Goal: Information Seeking & Learning: Find specific fact

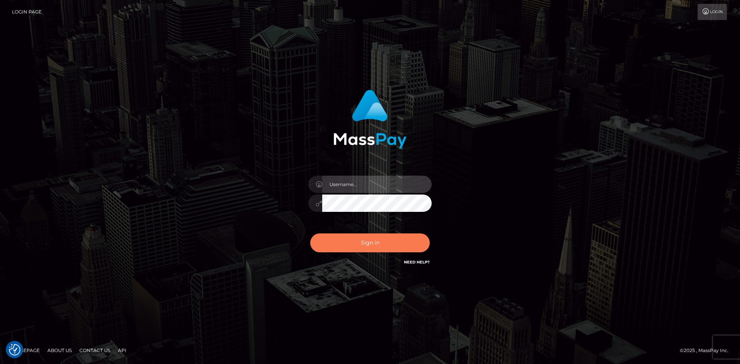
type input "alexstef"
click at [382, 248] on button "Sign in" at bounding box center [369, 242] width 119 height 19
type input "alexstef"
click at [382, 245] on button "Sign in" at bounding box center [369, 242] width 119 height 19
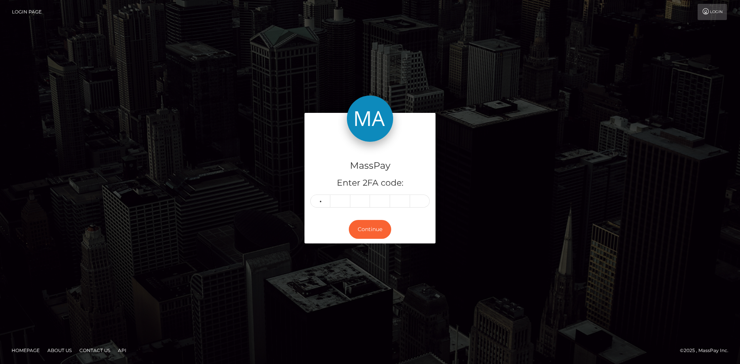
type input "7"
type input "5"
type input "2"
type input "7"
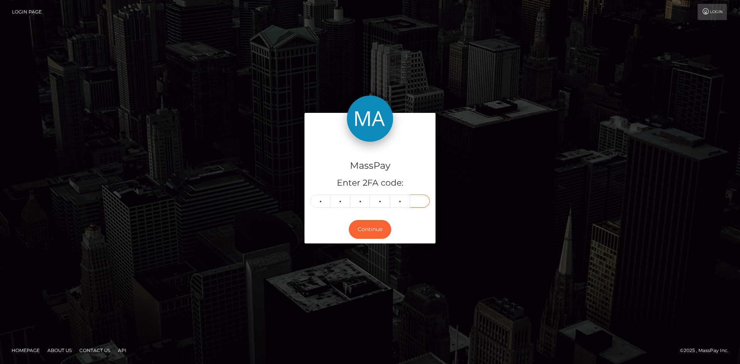
type input "3"
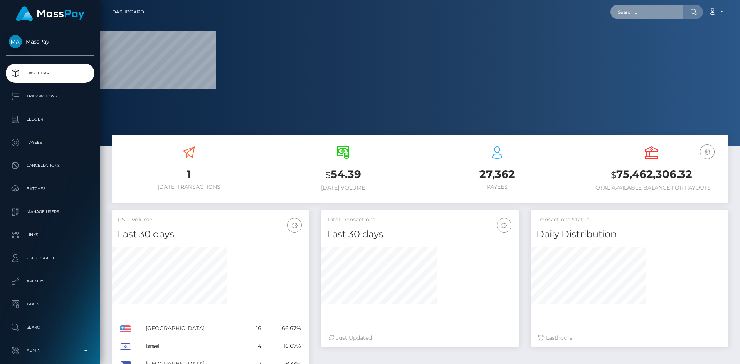
click at [657, 10] on input "text" at bounding box center [646, 12] width 72 height 15
paste input "4be01fee-613e-11f0-b1fb-02a8c2768cb9"
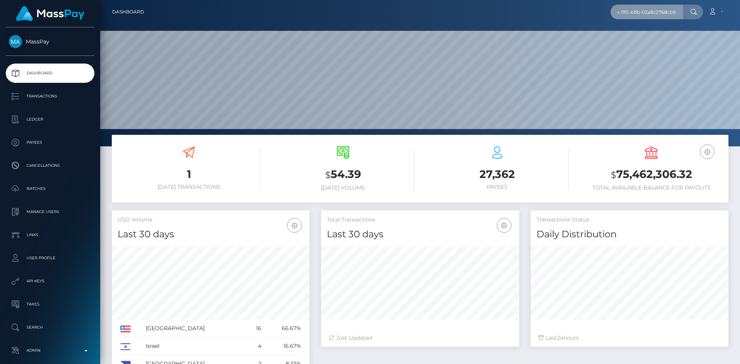
scroll to position [137, 198]
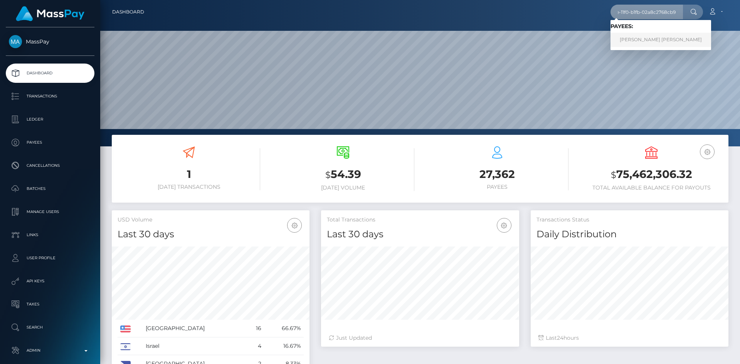
type input "4be01fee-613e-11f0-b1fb-02a8c2768cb9"
click at [648, 39] on link "Mary Grace Reyes Candelario" at bounding box center [660, 40] width 101 height 14
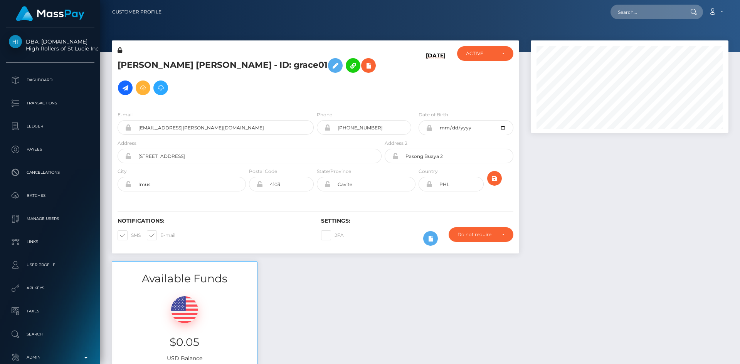
scroll to position [92, 198]
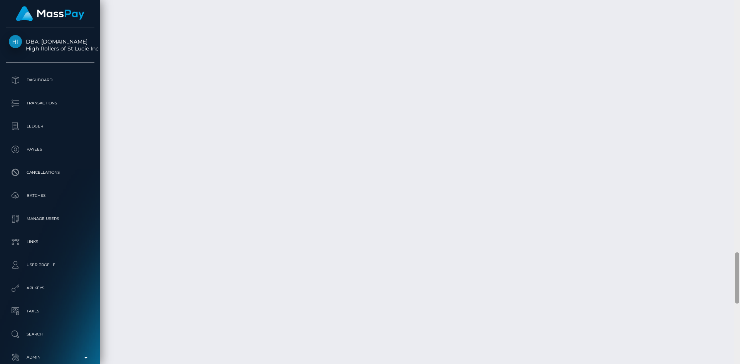
drag, startPoint x: 739, startPoint y: 213, endPoint x: 734, endPoint y: 251, distance: 38.5
click at [734, 251] on div at bounding box center [737, 182] width 6 height 364
drag, startPoint x: 735, startPoint y: 259, endPoint x: 736, endPoint y: 307, distance: 48.2
click at [736, 307] on div at bounding box center [737, 325] width 4 height 51
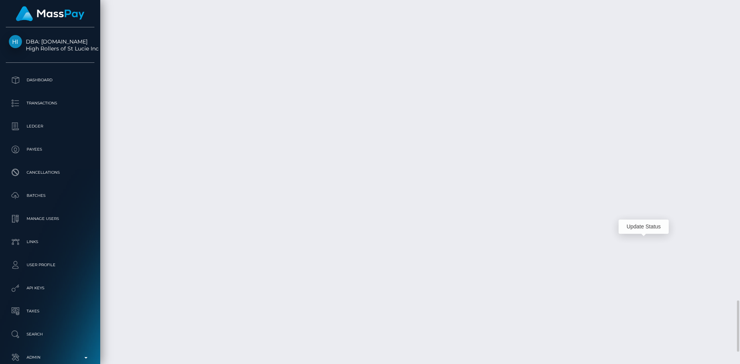
scroll to position [92, 198]
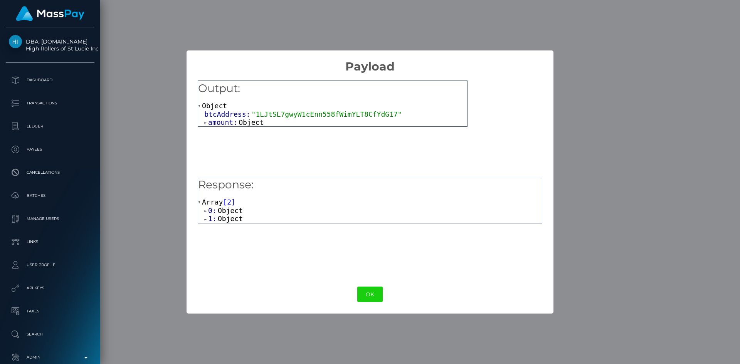
click at [247, 123] on span "Object" at bounding box center [250, 122] width 25 height 8
click at [366, 292] on button "OK" at bounding box center [369, 295] width 25 height 16
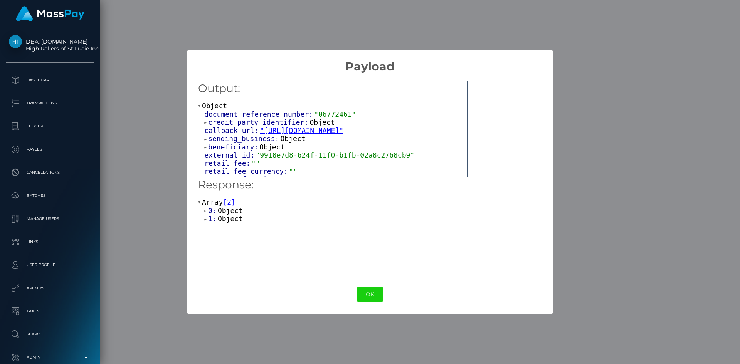
click at [297, 122] on span "credit_party_identifier:" at bounding box center [258, 122] width 101 height 8
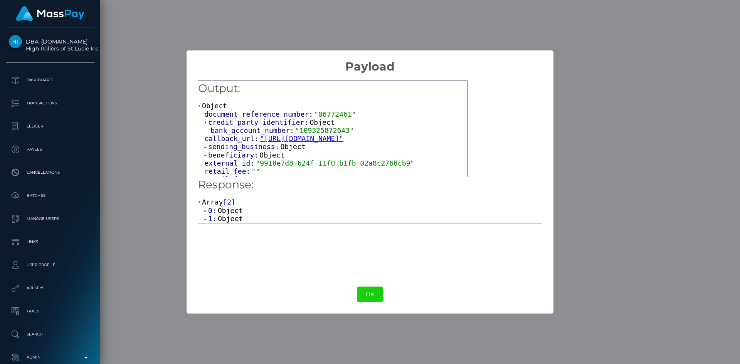
click at [283, 150] on span "Object" at bounding box center [292, 147] width 25 height 8
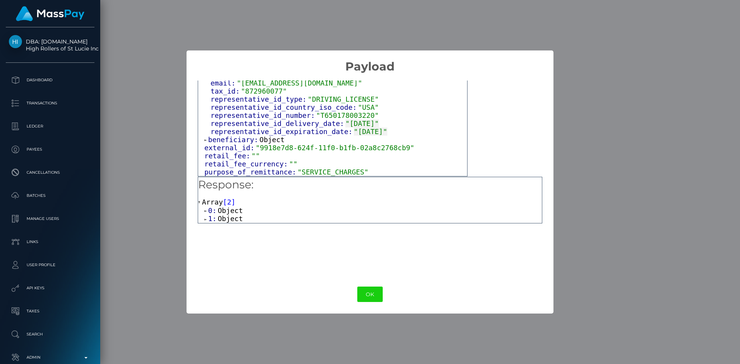
scroll to position [197, 0]
click at [375, 293] on button "OK" at bounding box center [369, 295] width 25 height 16
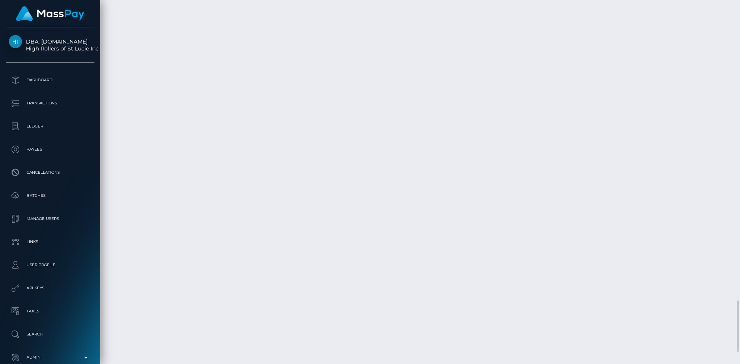
scroll to position [92, 198]
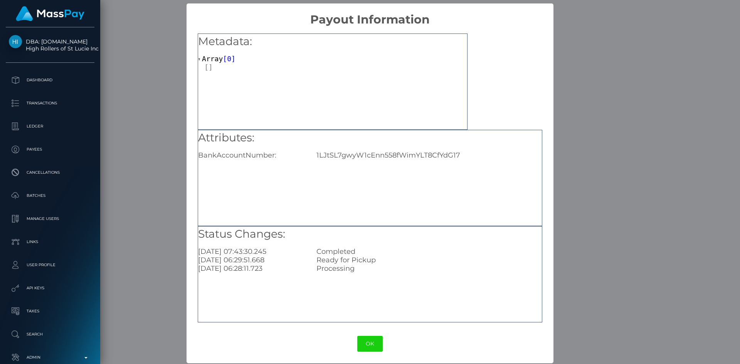
click at [377, 153] on div "1LJtSL7gwyW1cEnn558fWimYLT8CfYdG17" at bounding box center [428, 155] width 236 height 8
copy div "1LJtSL7gwyW1cEnn558fWimYLT8CfYdG17"
click at [369, 340] on button "OK" at bounding box center [369, 344] width 25 height 16
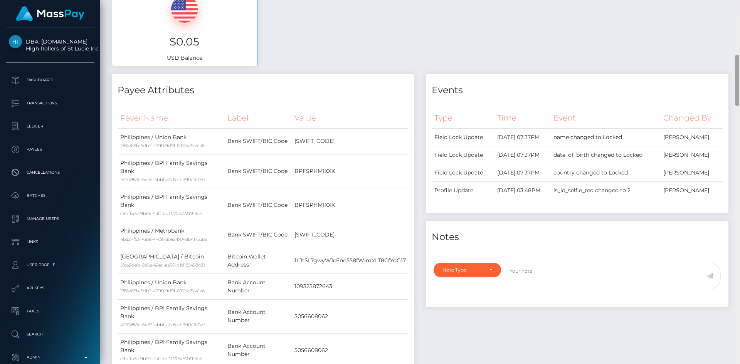
scroll to position [292, 0]
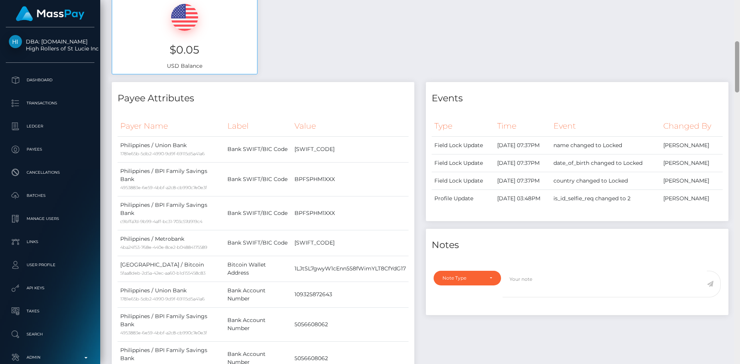
drag, startPoint x: 736, startPoint y: 306, endPoint x: 739, endPoint y: 49, distance: 257.3
click at [739, 49] on div at bounding box center [737, 182] width 6 height 364
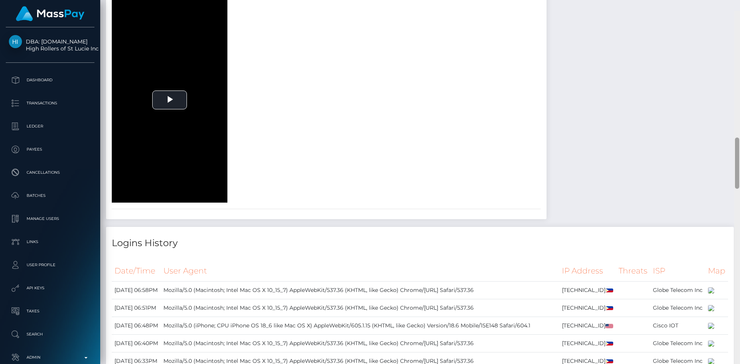
scroll to position [898, 0]
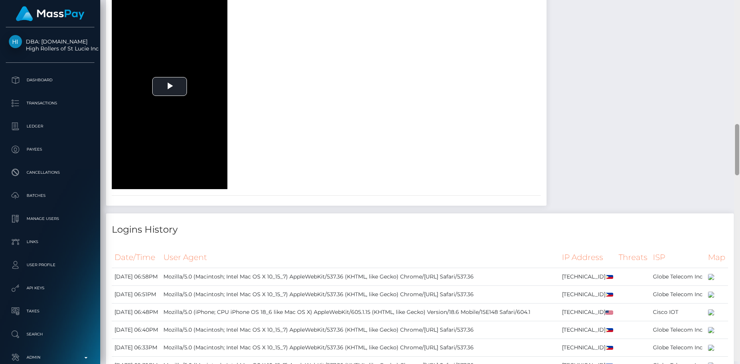
drag, startPoint x: 737, startPoint y: 74, endPoint x: 728, endPoint y: 160, distance: 86.4
click at [728, 160] on div "Customer Profile Loading... Loading..." at bounding box center [419, 182] width 639 height 364
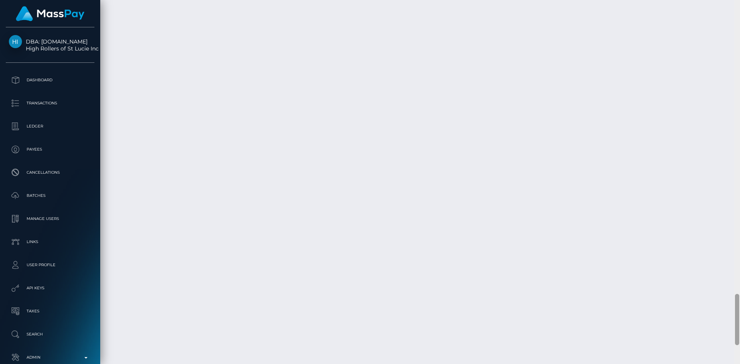
scroll to position [2086, 0]
drag, startPoint x: 736, startPoint y: 160, endPoint x: 736, endPoint y: 329, distance: 168.3
click at [736, 329] on div at bounding box center [737, 320] width 4 height 51
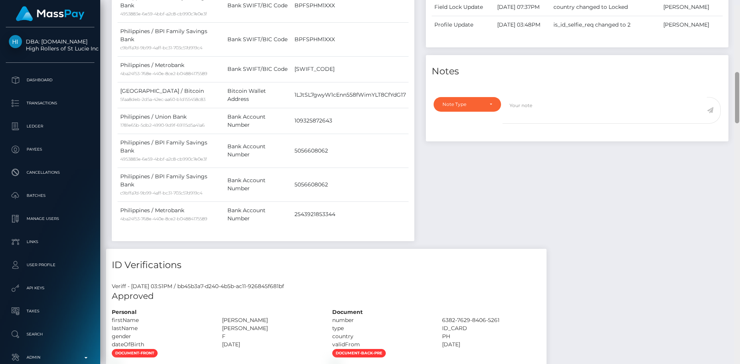
scroll to position [376, 0]
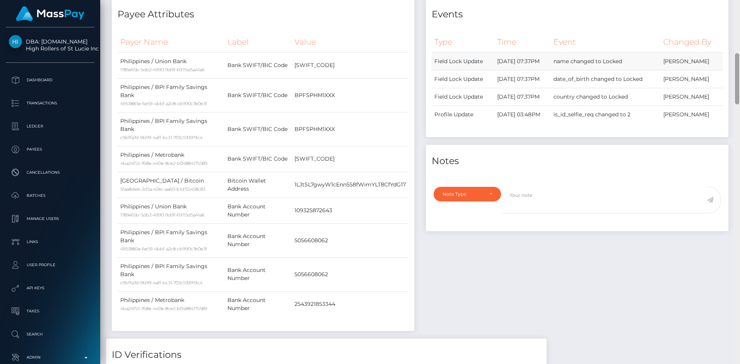
drag, startPoint x: 736, startPoint y: 300, endPoint x: 715, endPoint y: 58, distance: 243.2
click at [715, 58] on div "Customer Profile Loading... Loading..." at bounding box center [419, 182] width 639 height 364
click at [368, 185] on td "1LJtSL7gwyW1cEnn558fWimYLT8CfYdG17" at bounding box center [350, 185] width 117 height 26
copy td "1LJtSL7gwyW1cEnn558fWimYLT8CfYdG17"
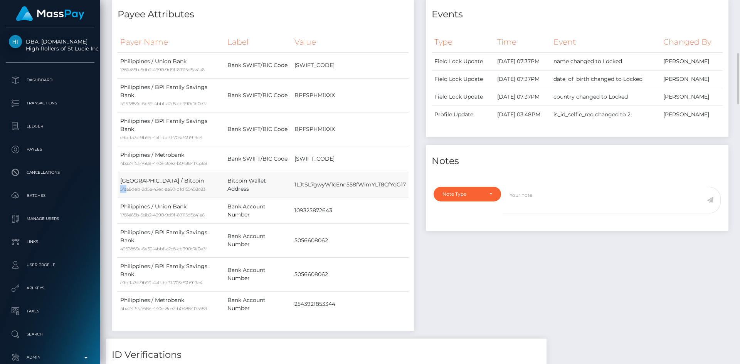
drag, startPoint x: 121, startPoint y: 189, endPoint x: 126, endPoint y: 189, distance: 4.6
click at [126, 189] on small "5faa8deb-2d5a-42ec-aa60-b1d155458c83" at bounding box center [162, 188] width 85 height 5
drag, startPoint x: 226, startPoint y: 184, endPoint x: 405, endPoint y: 181, distance: 178.4
click at [405, 181] on tr "Philippines / Bitcoin 5faa8deb-2d5a-42ec-aa60-b1d155458c83 Bitcoin Wallet Addre…" at bounding box center [262, 185] width 291 height 26
copy tr "Bitcoin Wallet Address 1LJtSL7gwyW1cEnn558fWimYLT8CfYdG17"
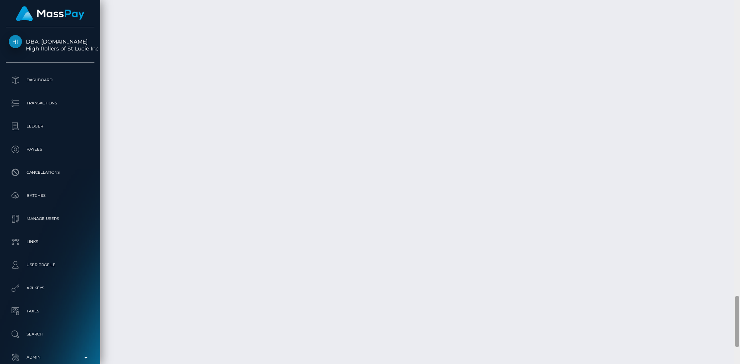
scroll to position [2096, 0]
drag, startPoint x: 738, startPoint y: 70, endPoint x: 722, endPoint y: 320, distance: 249.7
click at [722, 320] on div "Customer Profile Loading... Loading..." at bounding box center [419, 182] width 639 height 364
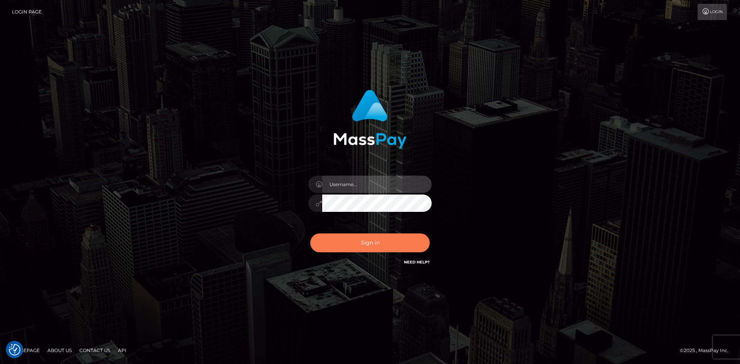
type input "alexstef"
click at [389, 245] on button "Sign in" at bounding box center [369, 242] width 119 height 19
type input "alexstef"
click at [382, 245] on button "Sign in" at bounding box center [369, 242] width 119 height 19
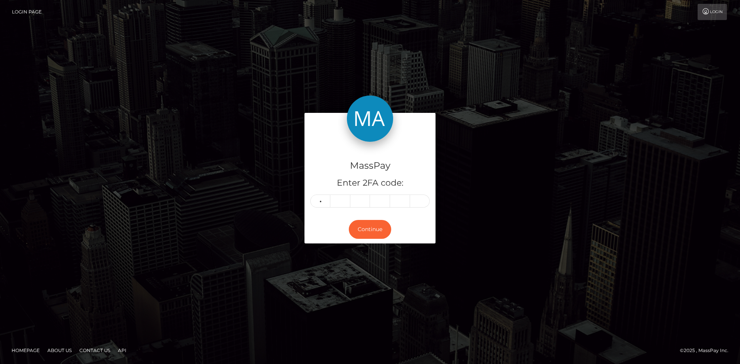
type input "2"
type input "3"
type input "0"
type input "5"
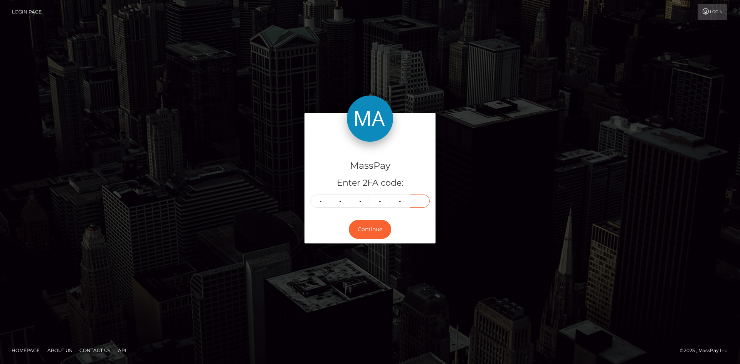
type input "0"
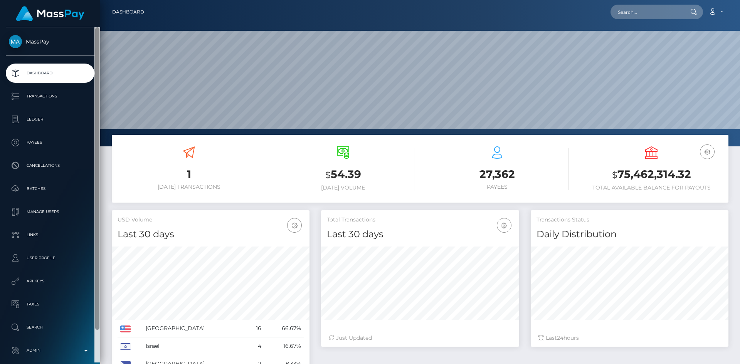
scroll to position [137, 198]
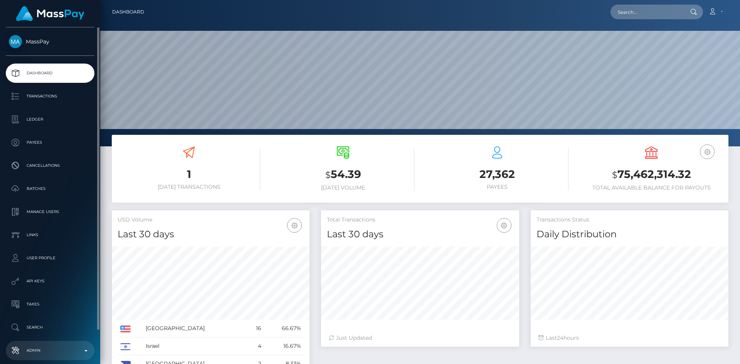
click at [43, 345] on p "Admin" at bounding box center [50, 351] width 82 height 12
click at [63, 209] on p "Manage Users" at bounding box center [50, 212] width 82 height 12
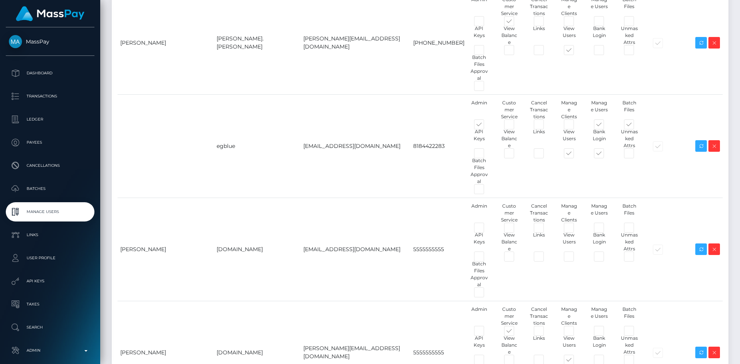
scroll to position [480, 0]
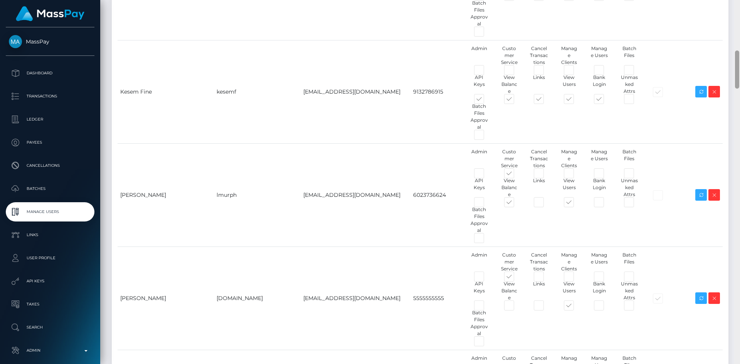
drag, startPoint x: 734, startPoint y: 37, endPoint x: 734, endPoint y: 45, distance: 7.3
click at [734, 45] on div at bounding box center [737, 182] width 6 height 364
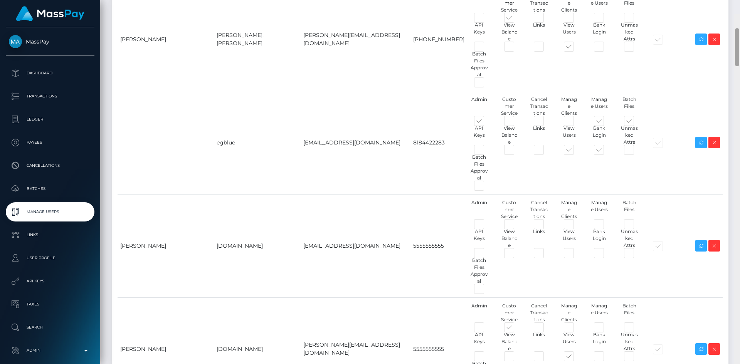
scroll to position [108, 0]
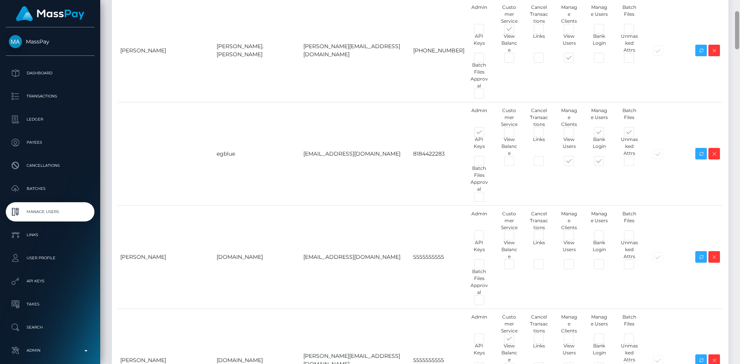
drag, startPoint x: 737, startPoint y: 61, endPoint x: 739, endPoint y: 22, distance: 39.4
click at [739, 22] on div at bounding box center [737, 182] width 6 height 364
click at [300, 205] on td "petros@masspay.io" at bounding box center [355, 256] width 110 height 103
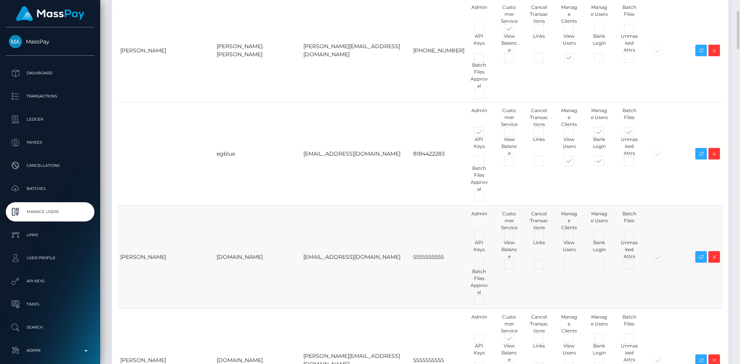
copy tr "petros@masspay.io"
click at [300, 309] on td "gebre@masspay.io" at bounding box center [355, 360] width 110 height 103
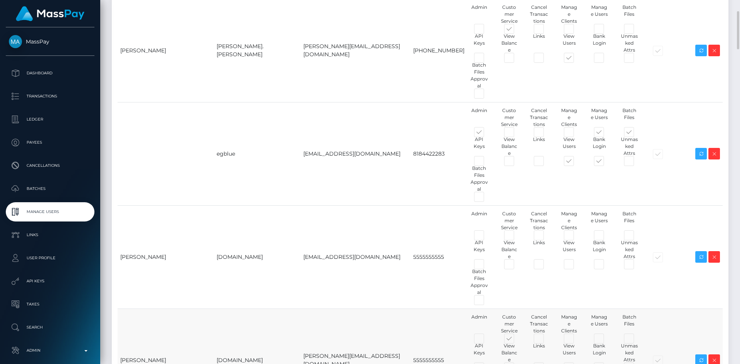
copy tr "gebre@masspay.io"
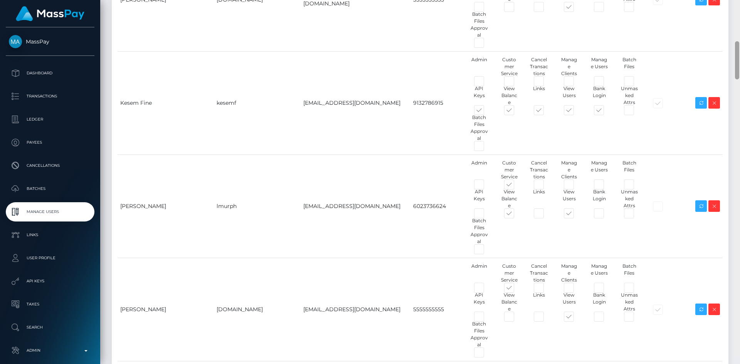
scroll to position [472, 0]
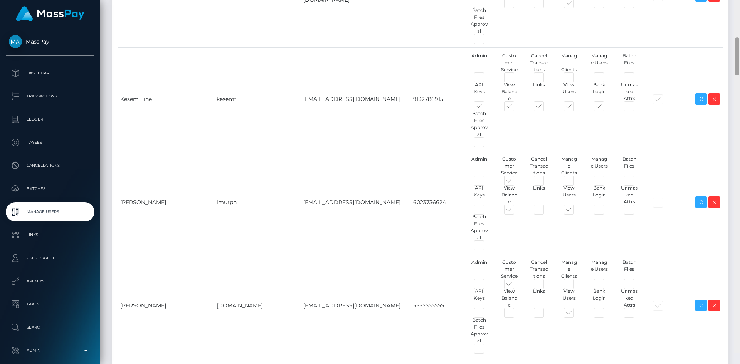
drag, startPoint x: 736, startPoint y: 37, endPoint x: 736, endPoint y: 76, distance: 38.5
click at [736, 75] on div at bounding box center [737, 56] width 4 height 38
click at [267, 254] on td "nt.es" at bounding box center [257, 305] width 86 height 103
click at [300, 254] on td "nuhamin@masspay.io" at bounding box center [355, 305] width 110 height 103
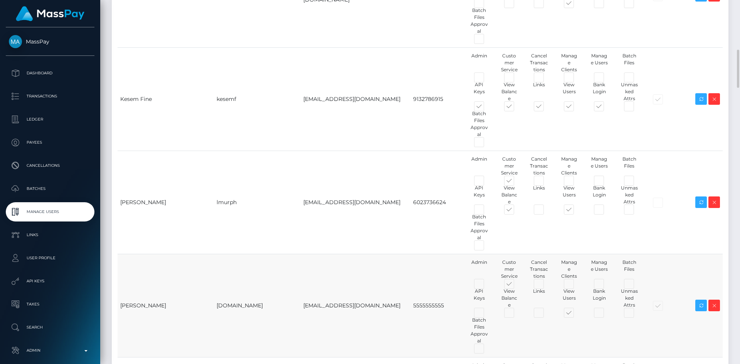
click at [300, 254] on td "nuhamin@masspay.io" at bounding box center [355, 305] width 110 height 103
copy tr "nuhamin@masspay.io"
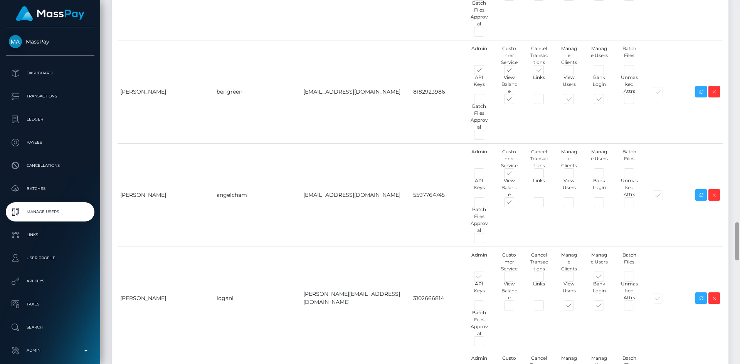
scroll to position [2046, 0]
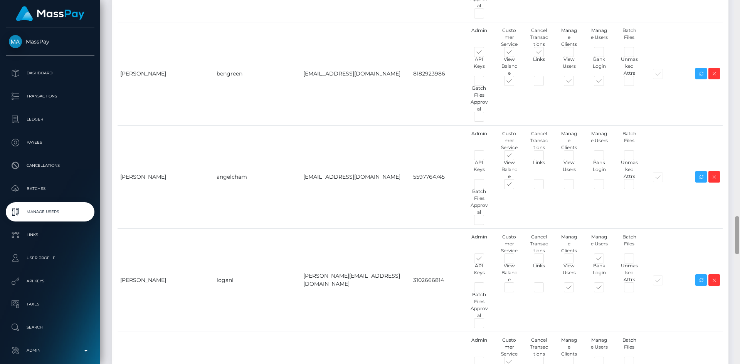
drag, startPoint x: 736, startPoint y: 74, endPoint x: 738, endPoint y: 240, distance: 166.4
click at [738, 240] on div at bounding box center [737, 235] width 4 height 38
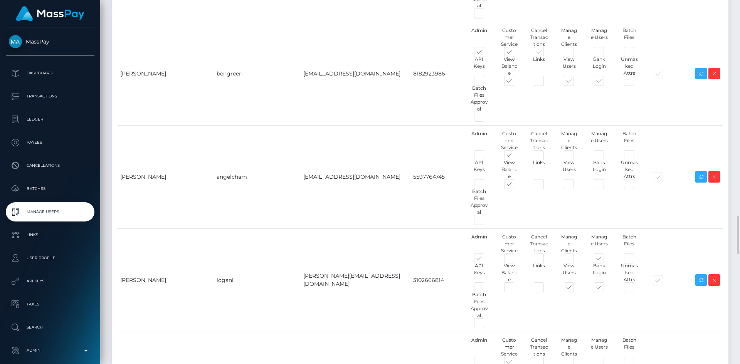
copy tr "nechi@masspay.io"
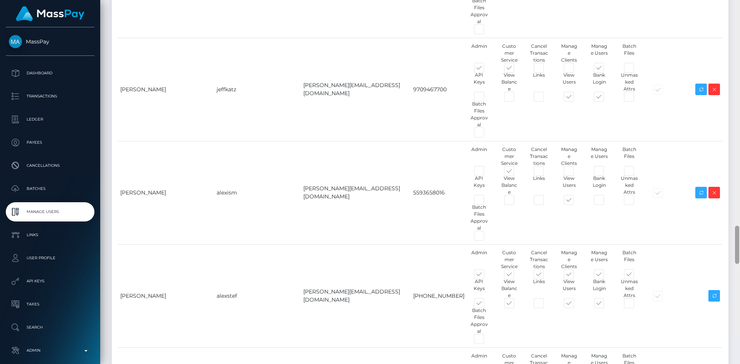
scroll to position [2454, 0]
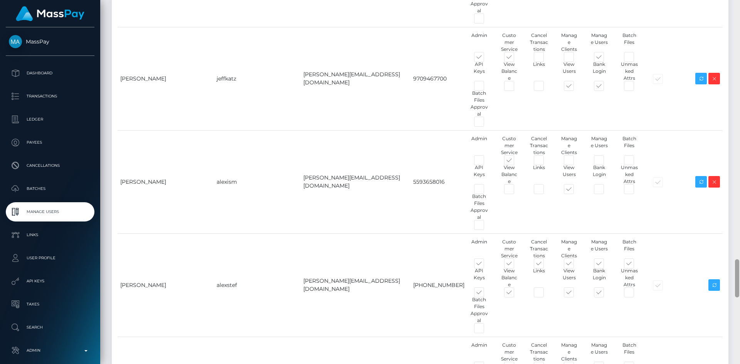
drag, startPoint x: 737, startPoint y: 228, endPoint x: 737, endPoint y: 271, distance: 43.1
click at [737, 271] on div at bounding box center [737, 278] width 4 height 38
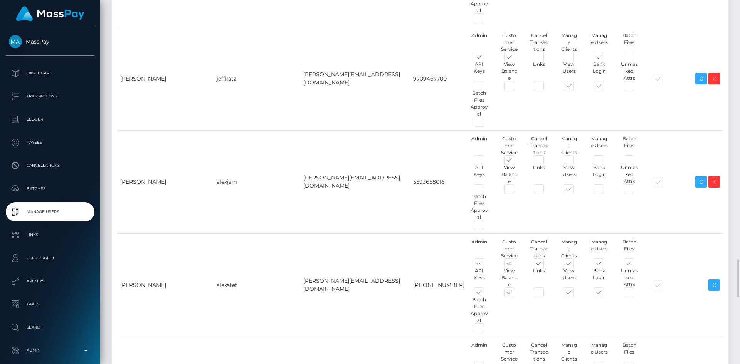
copy tr "beakal@masspay.io"
copy tr "dorin@masspay.io"
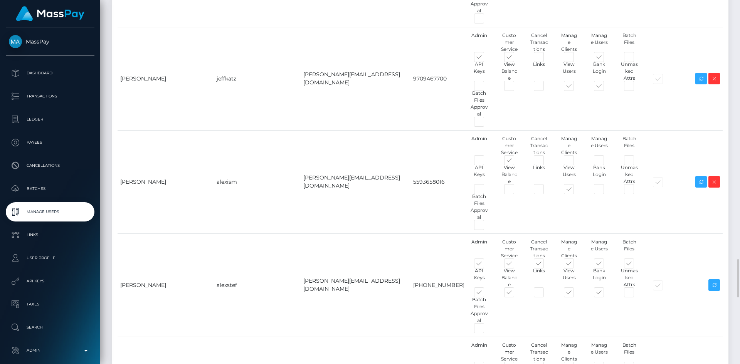
copy tr "destalem@masspay.io"
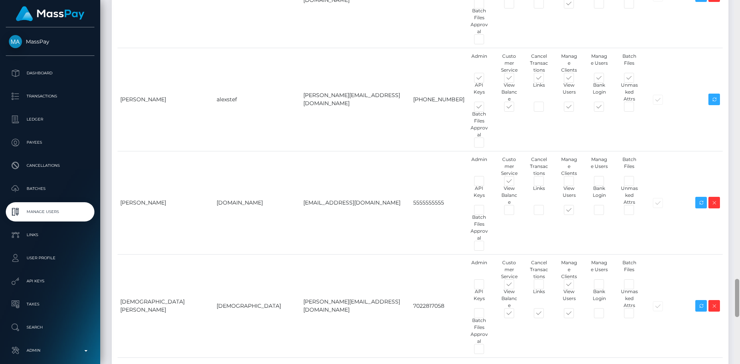
scroll to position [2643, 0]
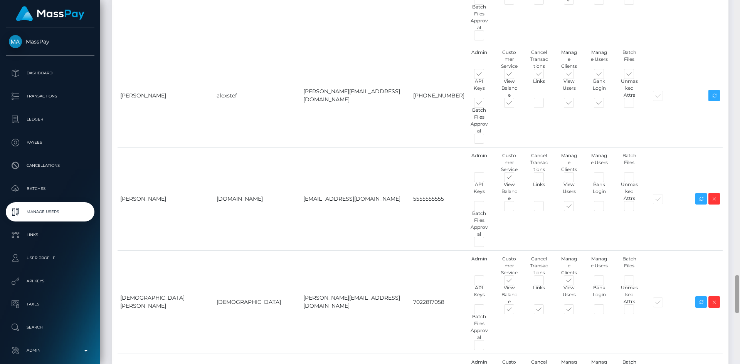
drag, startPoint x: 736, startPoint y: 267, endPoint x: 738, endPoint y: 287, distance: 20.2
click at [738, 287] on div at bounding box center [737, 294] width 4 height 38
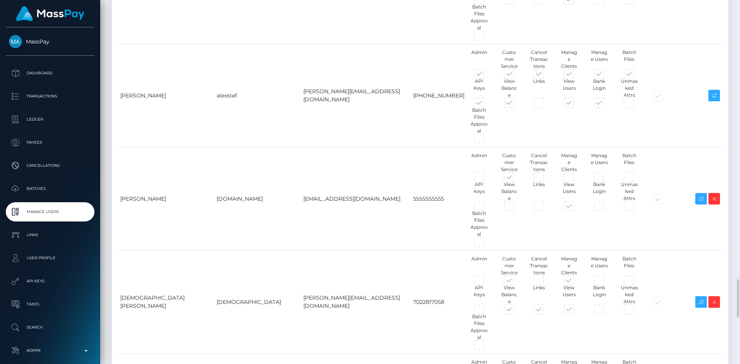
copy tr "ronenchen@masspay.io"
copy tr "fanual@masspay.io"
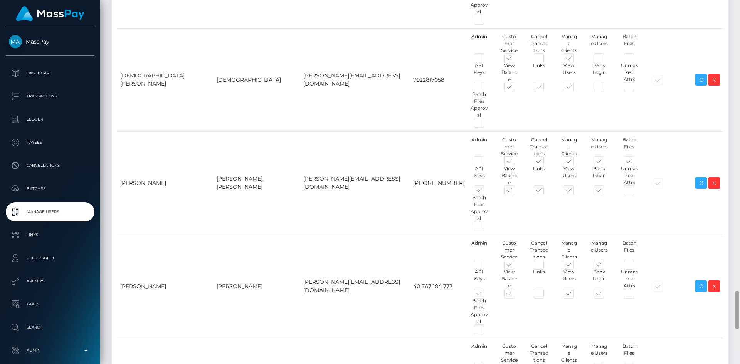
scroll to position [2888, 0]
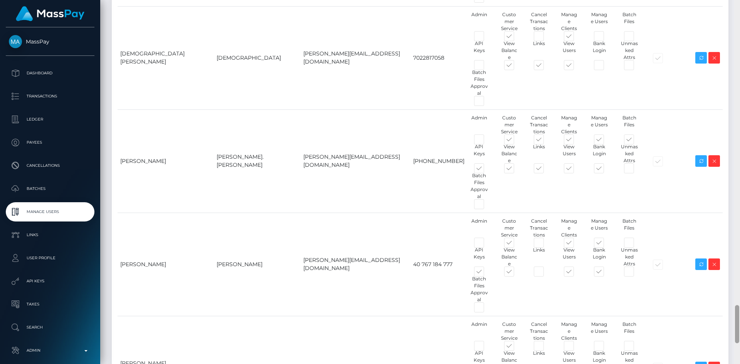
drag, startPoint x: 737, startPoint y: 305, endPoint x: 739, endPoint y: 330, distance: 25.9
click at [739, 330] on div at bounding box center [737, 182] width 6 height 364
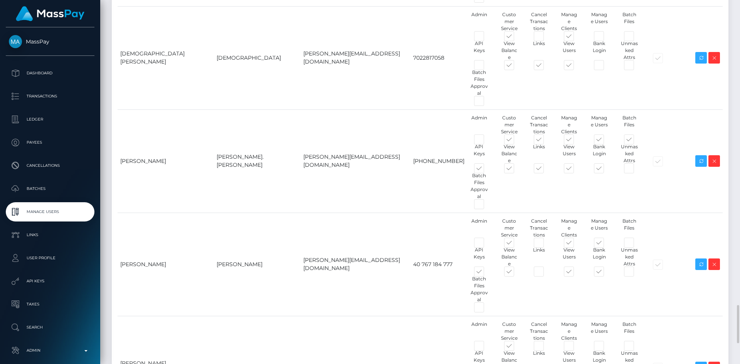
copy tr "tekien@masspay.io"
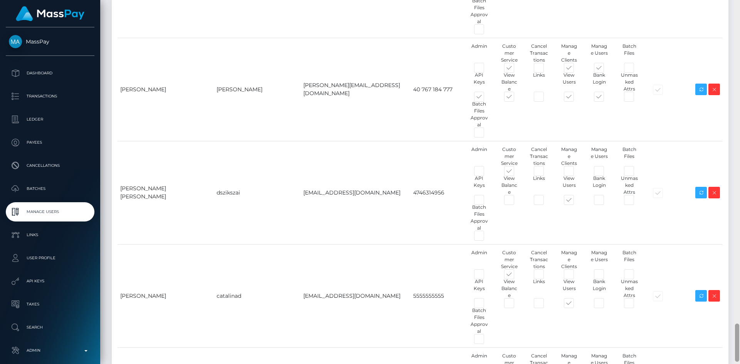
scroll to position [3073, 0]
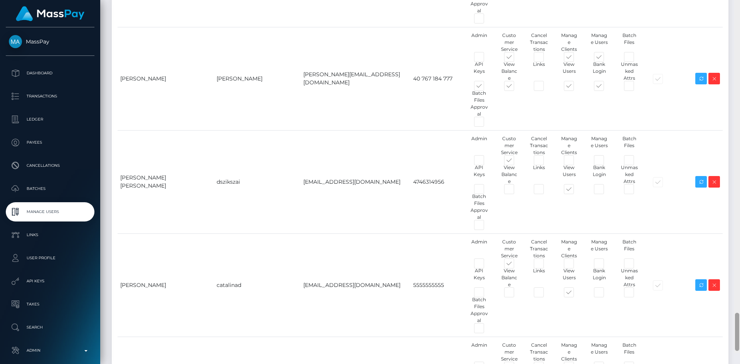
drag, startPoint x: 737, startPoint y: 315, endPoint x: 739, endPoint y: 333, distance: 18.2
click at [739, 333] on div at bounding box center [737, 171] width 6 height 364
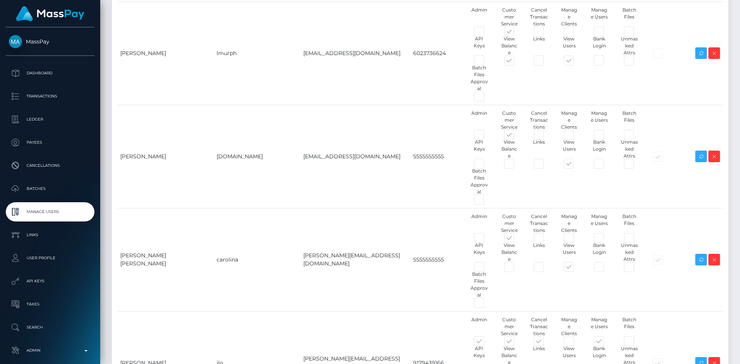
scroll to position [0, 0]
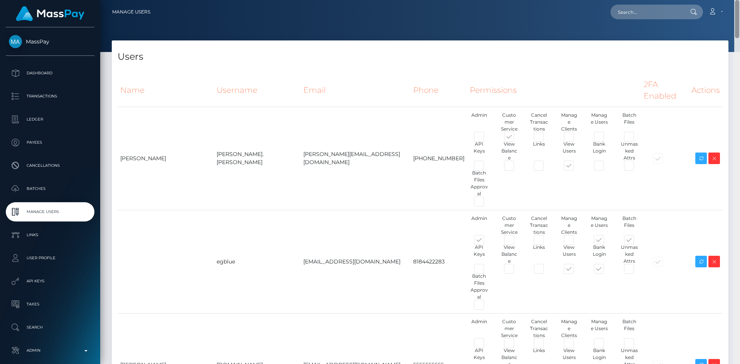
drag, startPoint x: 738, startPoint y: 345, endPoint x: 739, endPoint y: -34, distance: 379.0
click at [739, 0] on html "MassPay Dashboard Transactions Ledger Payees Cancellations Links" at bounding box center [370, 182] width 740 height 364
click at [652, 11] on input "text" at bounding box center [646, 12] width 72 height 15
paste input "f0cfcdbe-ef9f-11ef-a28c-06b8f39c6781"
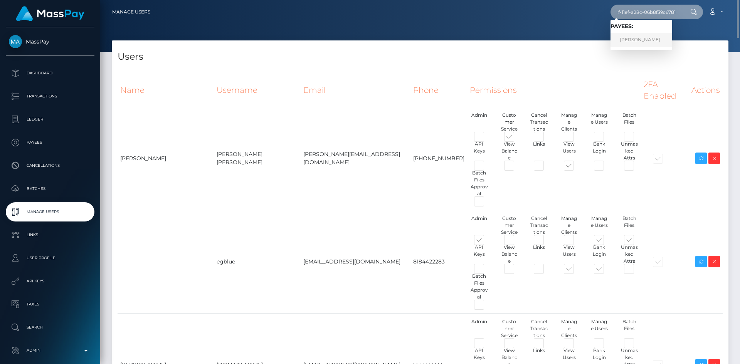
type input "f0cfcdbe-ef9f-11ef-a28c-06b8f39c6781"
click at [651, 37] on link "OANA-ROXANA SEVERINCU" at bounding box center [641, 40] width 62 height 14
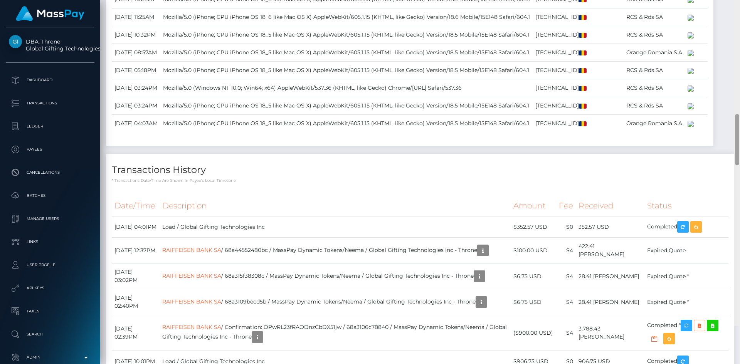
scroll to position [1047, 0]
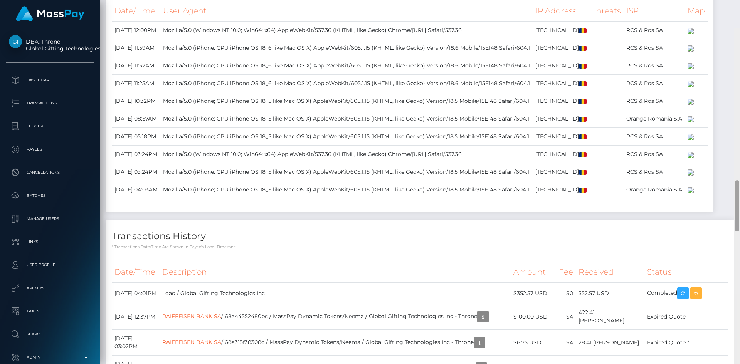
drag, startPoint x: 737, startPoint y: 35, endPoint x: 717, endPoint y: 164, distance: 130.5
click at [735, 180] on div at bounding box center [737, 205] width 4 height 51
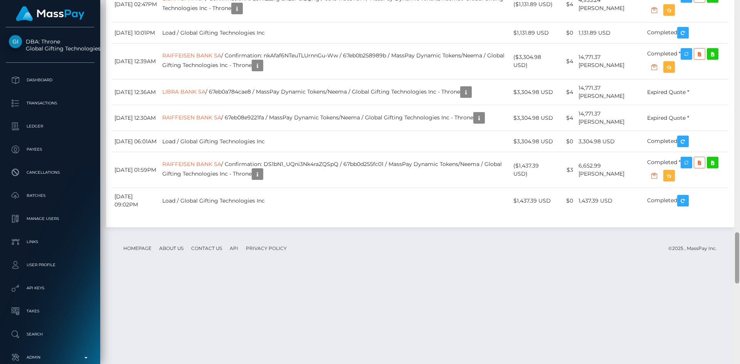
scroll to position [1809, 0]
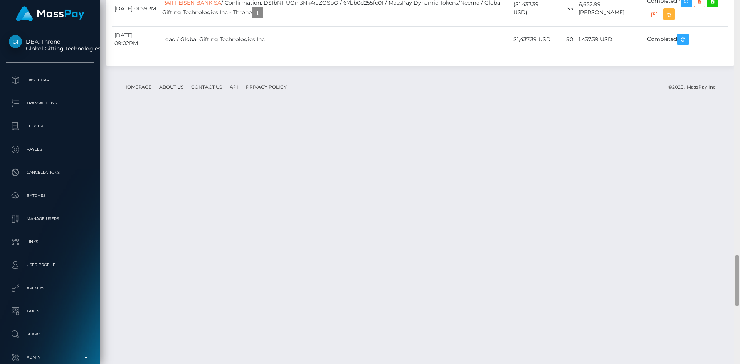
drag, startPoint x: 739, startPoint y: 176, endPoint x: 738, endPoint y: 268, distance: 92.8
click at [738, 268] on div at bounding box center [737, 280] width 4 height 51
drag, startPoint x: 536, startPoint y: 249, endPoint x: 568, endPoint y: 254, distance: 32.0
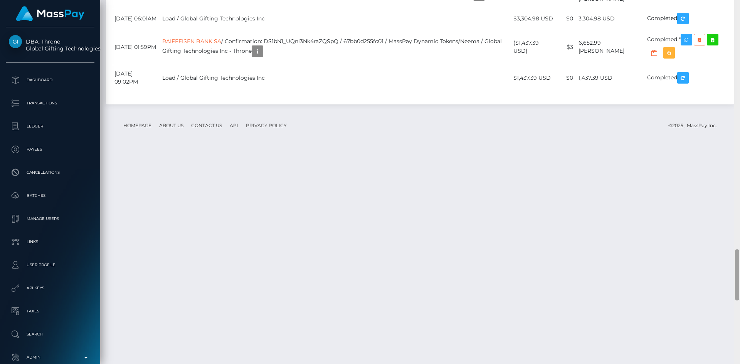
scroll to position [1809, 0]
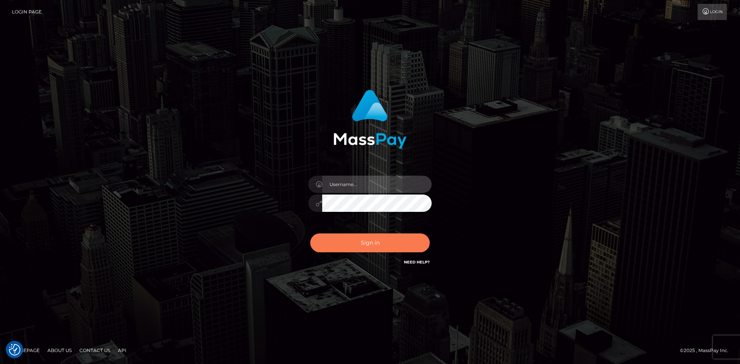
type input "alexstef"
click at [376, 248] on button "Sign in" at bounding box center [369, 242] width 119 height 19
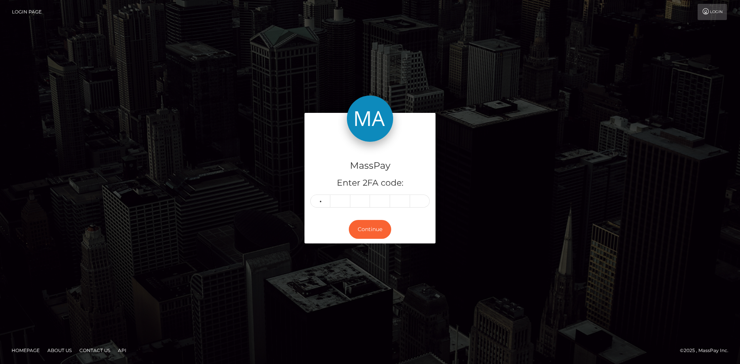
type input "5"
type input "1"
type input "9"
type input "6"
type input "4"
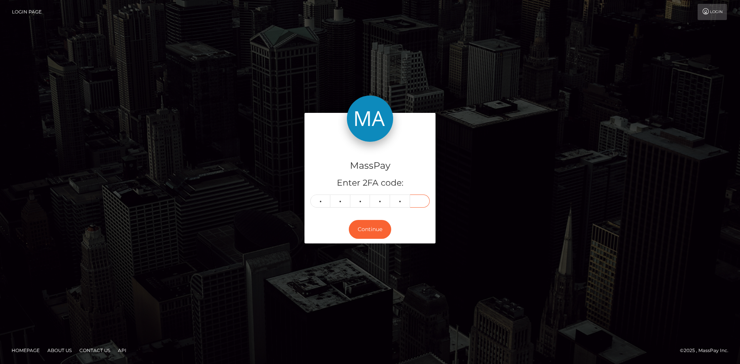
type input "4"
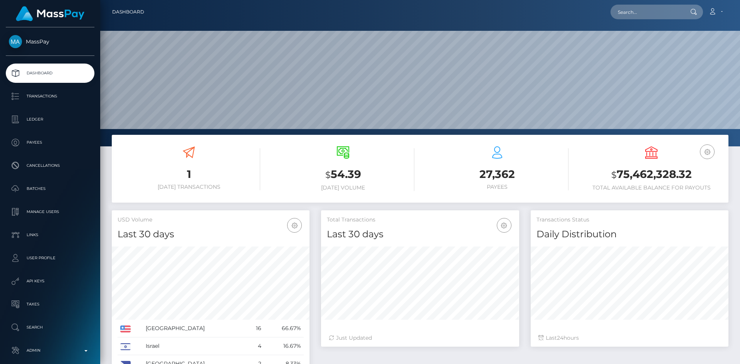
scroll to position [137, 198]
click at [660, 15] on input "text" at bounding box center [646, 12] width 72 height 15
paste input "wdrl_TTOd8t9J2D1Se"
click at [637, 11] on input "wdrl_TTOd8t9J2D1Se" at bounding box center [646, 12] width 72 height 15
paste input "1a726f30-6832-11f0-a026-06178c1a380f"
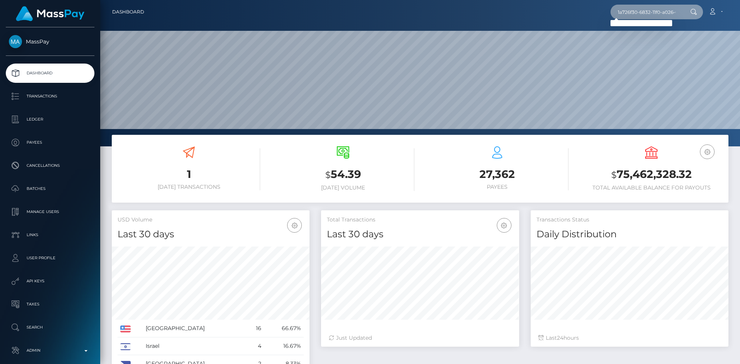
scroll to position [0, 30]
type input "1a726f30-6832-11f0-a026-06178c1a380f"
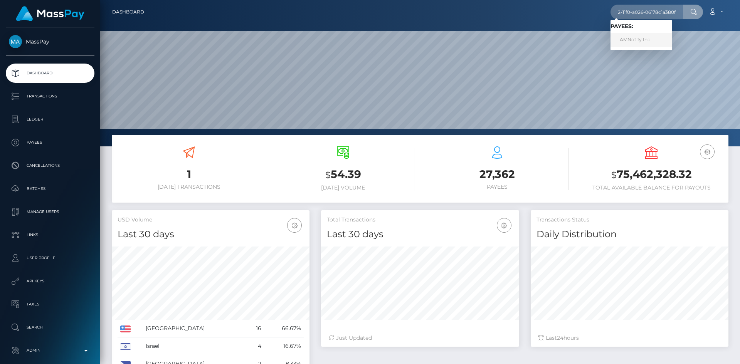
scroll to position [0, 0]
click at [637, 42] on link "AMNotify Inc" at bounding box center [641, 40] width 62 height 14
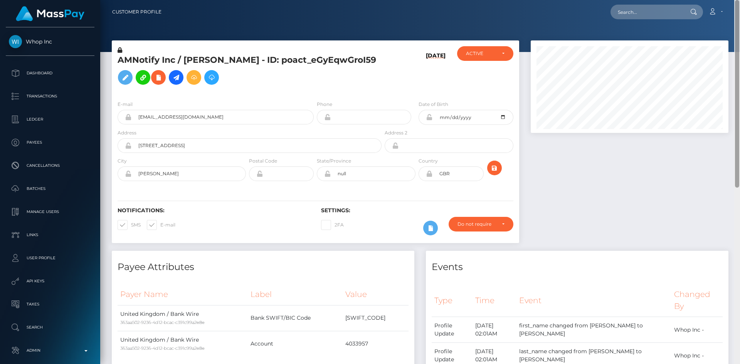
drag, startPoint x: 738, startPoint y: 49, endPoint x: 739, endPoint y: 4, distance: 45.1
click at [739, 4] on div "Customer Profile Loading... Loading..." at bounding box center [419, 182] width 639 height 364
click at [668, 10] on input "text" at bounding box center [646, 12] width 72 height 15
paste input "pout_Iy8vjUfImx2ce"
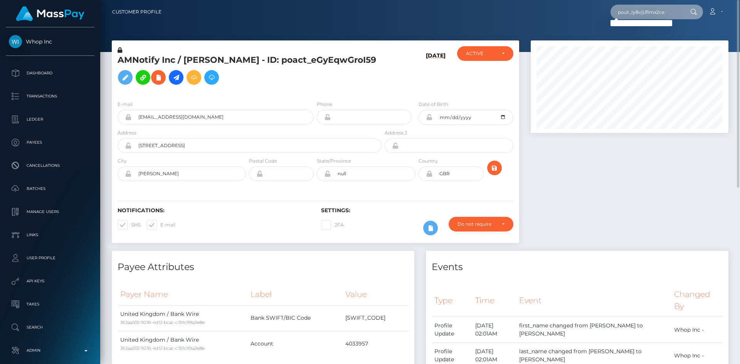
click at [644, 12] on input "pout_Iy8vjUfImx2ce" at bounding box center [646, 12] width 72 height 15
paste input "Qknu8l8G9uWSV"
type input "pout_Qknu8l8G9uWSV"
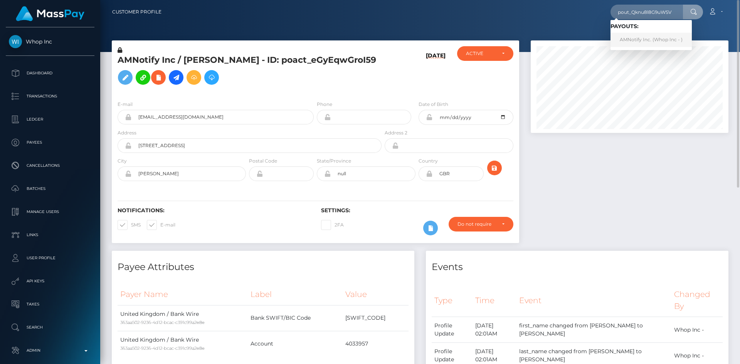
click at [641, 37] on link "AMNotify Inc. (Whop Inc - )" at bounding box center [650, 40] width 81 height 14
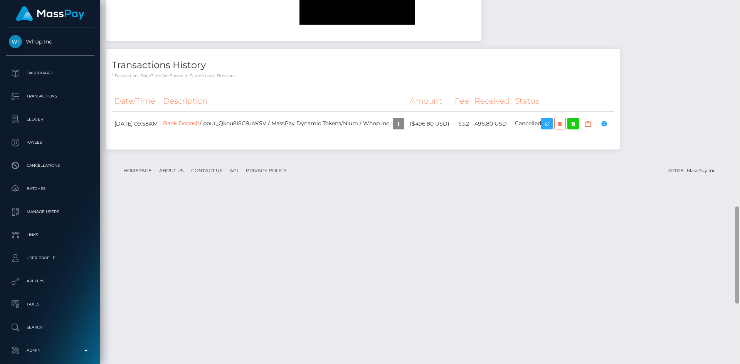
scroll to position [998, 0]
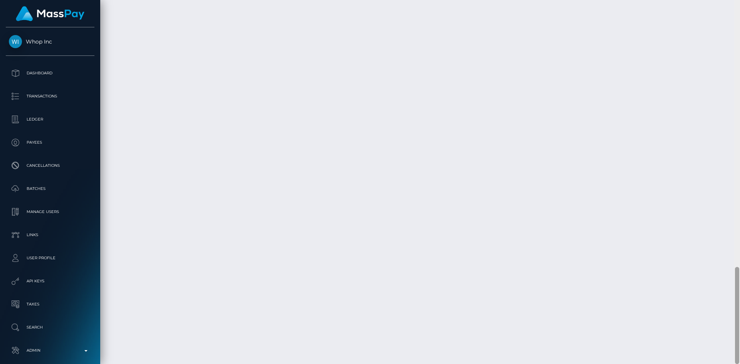
click at [735, 315] on div at bounding box center [737, 315] width 4 height 97
drag, startPoint x: 291, startPoint y: 292, endPoint x: 228, endPoint y: 292, distance: 63.6
